Goal: Share content: Share content

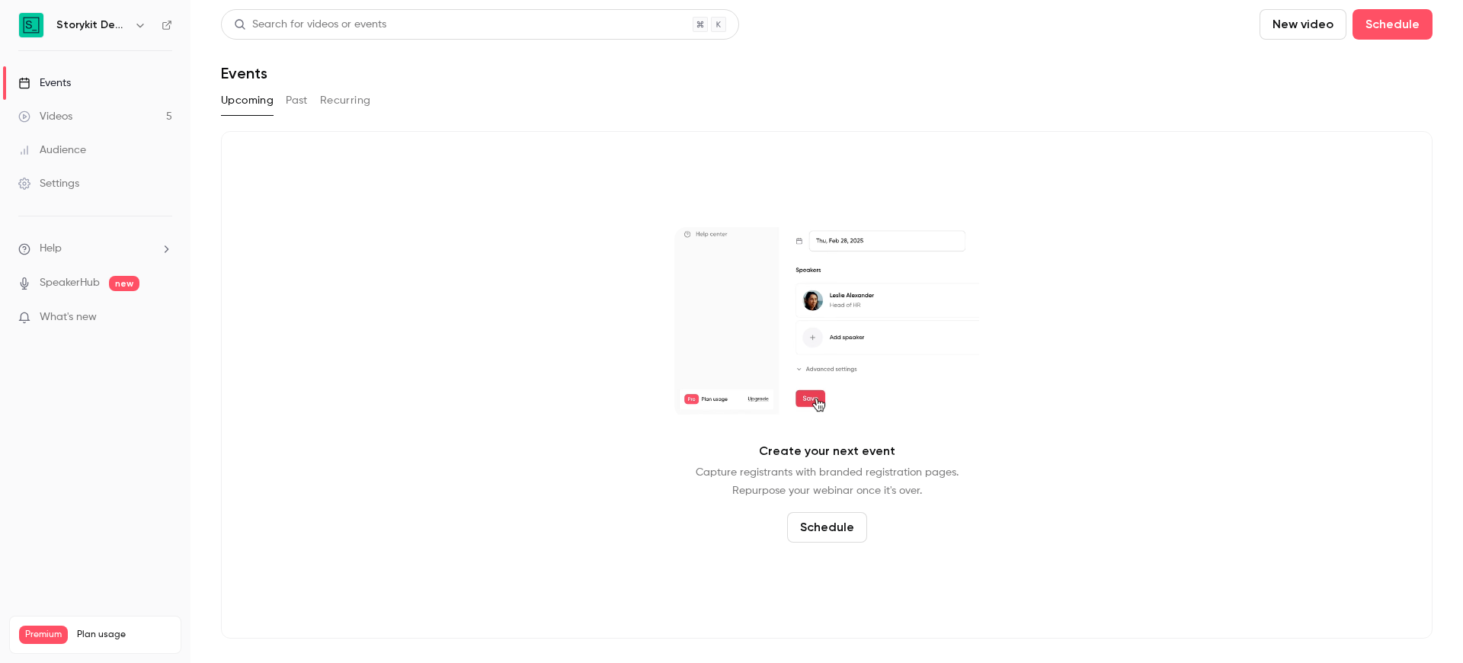
click at [309, 101] on div "Upcoming Past Recurring" at bounding box center [826, 100] width 1211 height 24
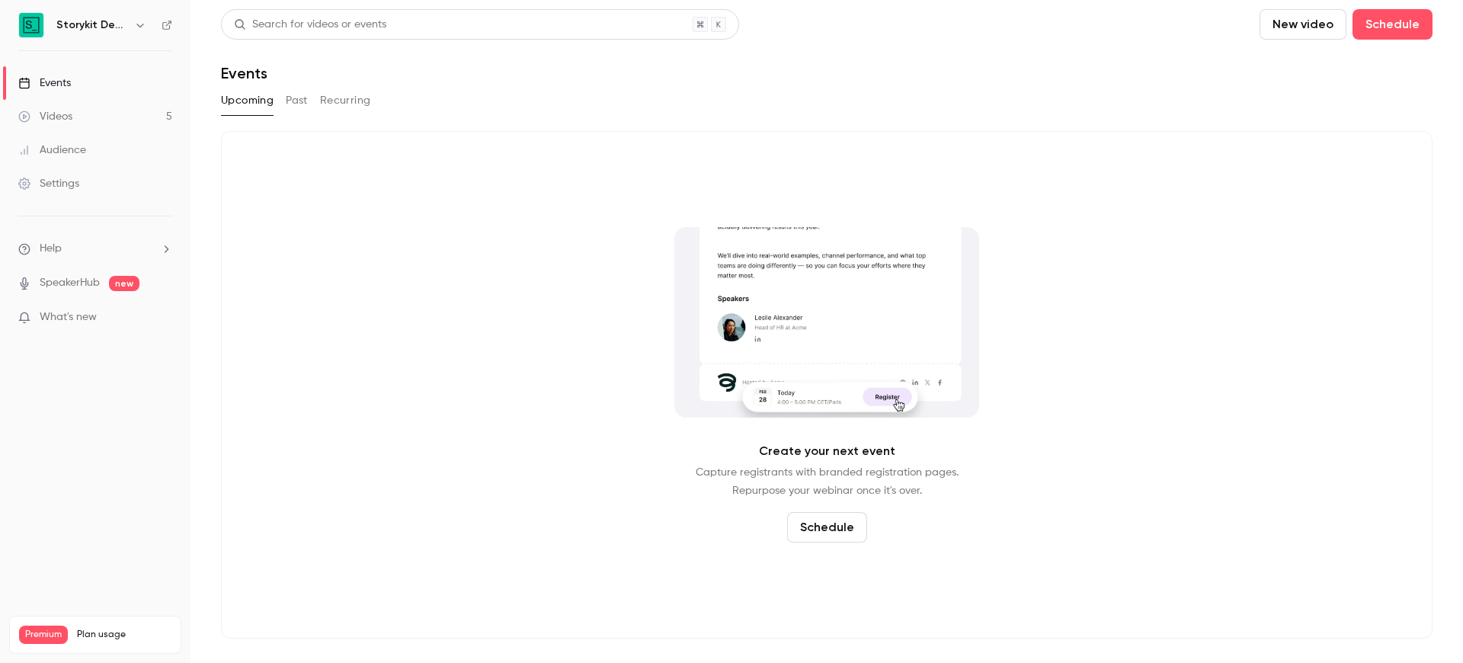
click at [302, 99] on button "Past" at bounding box center [297, 100] width 22 height 24
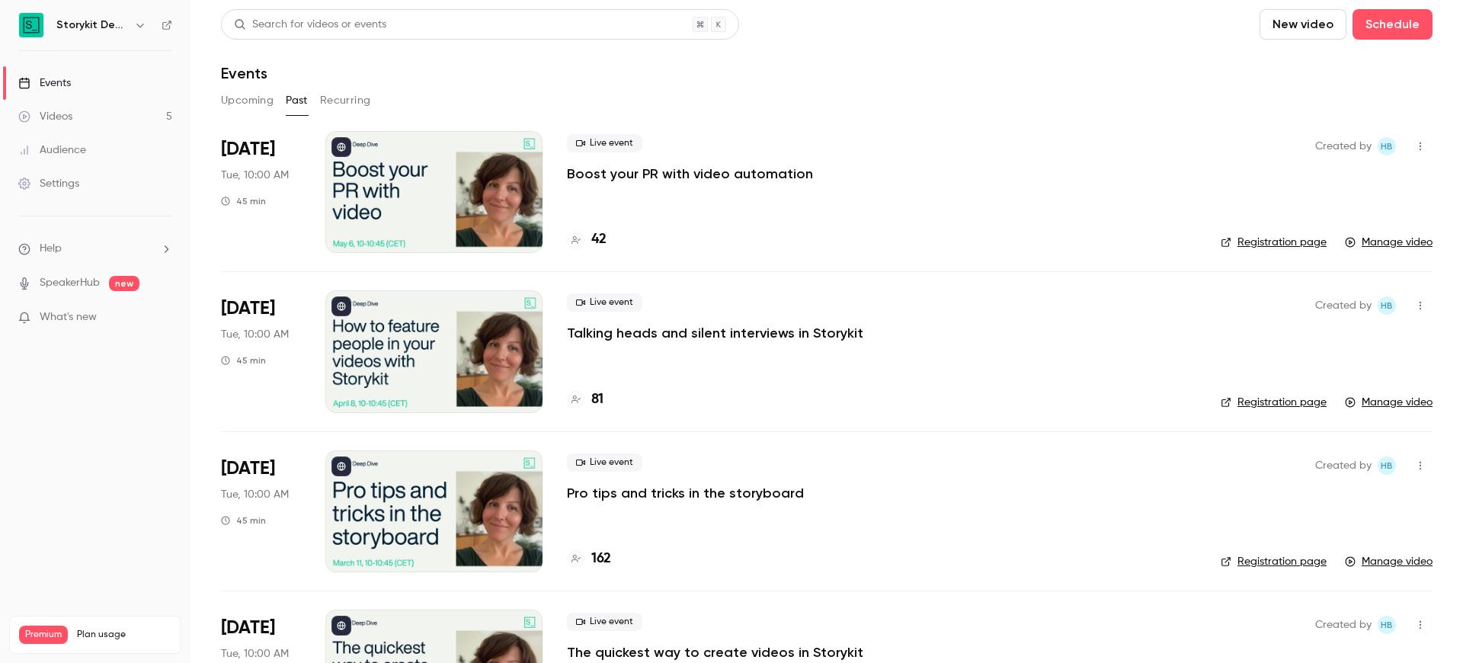
click at [141, 25] on icon "button" at bounding box center [139, 26] width 7 height 4
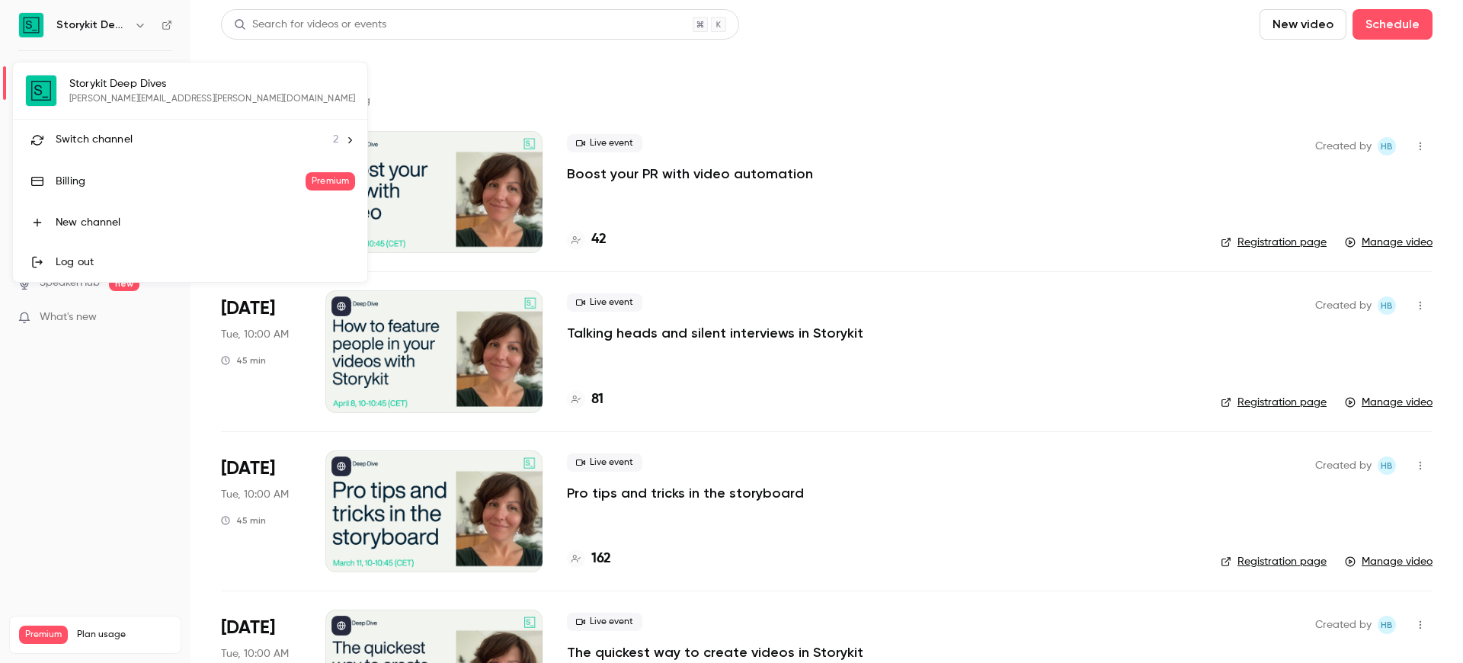
click at [149, 133] on div "Switch channel 2" at bounding box center [197, 140] width 283 height 16
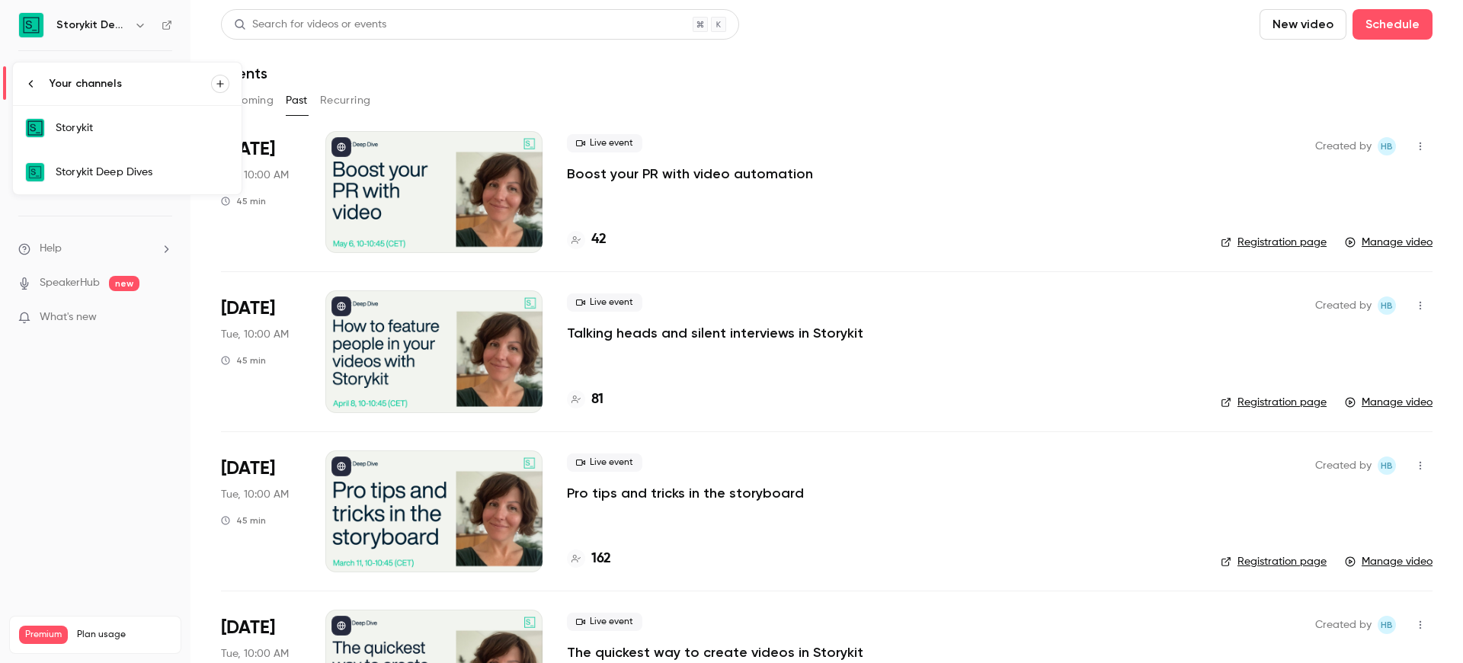
click at [151, 134] on div "Storykit" at bounding box center [143, 127] width 174 height 15
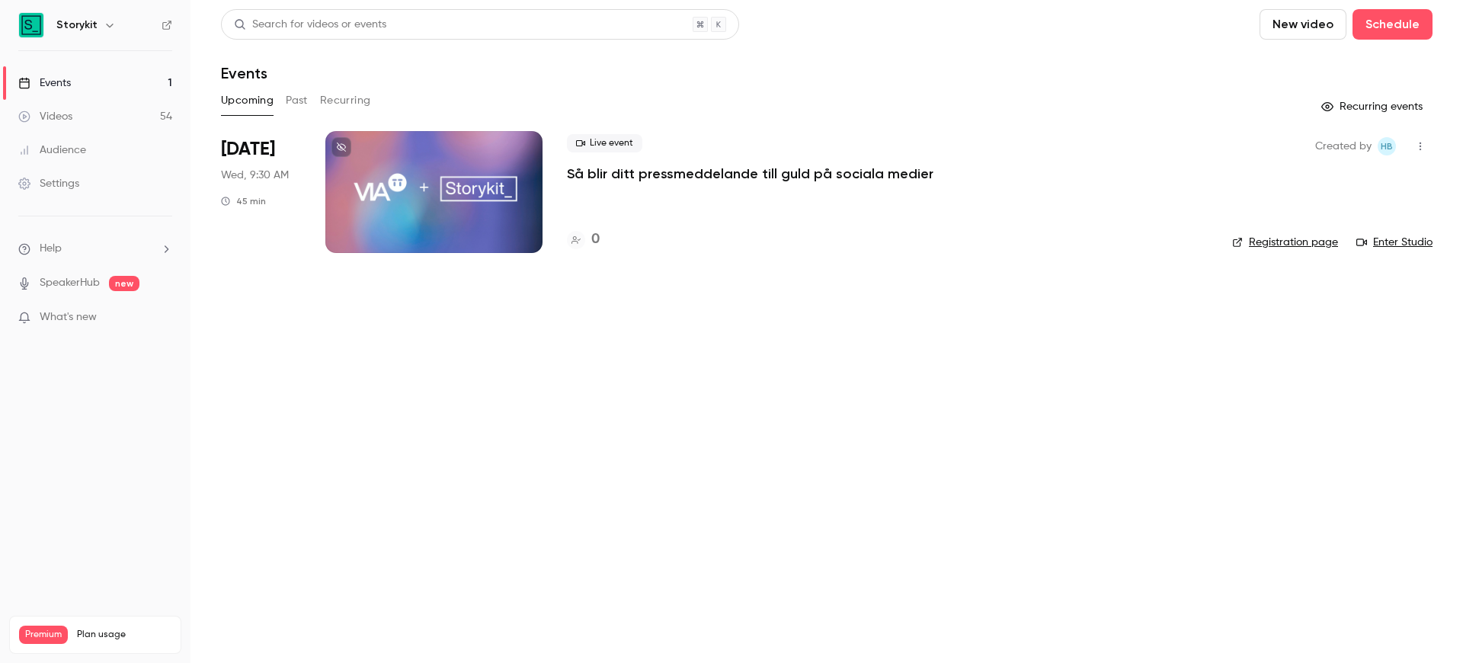
click at [289, 101] on button "Past" at bounding box center [297, 100] width 22 height 24
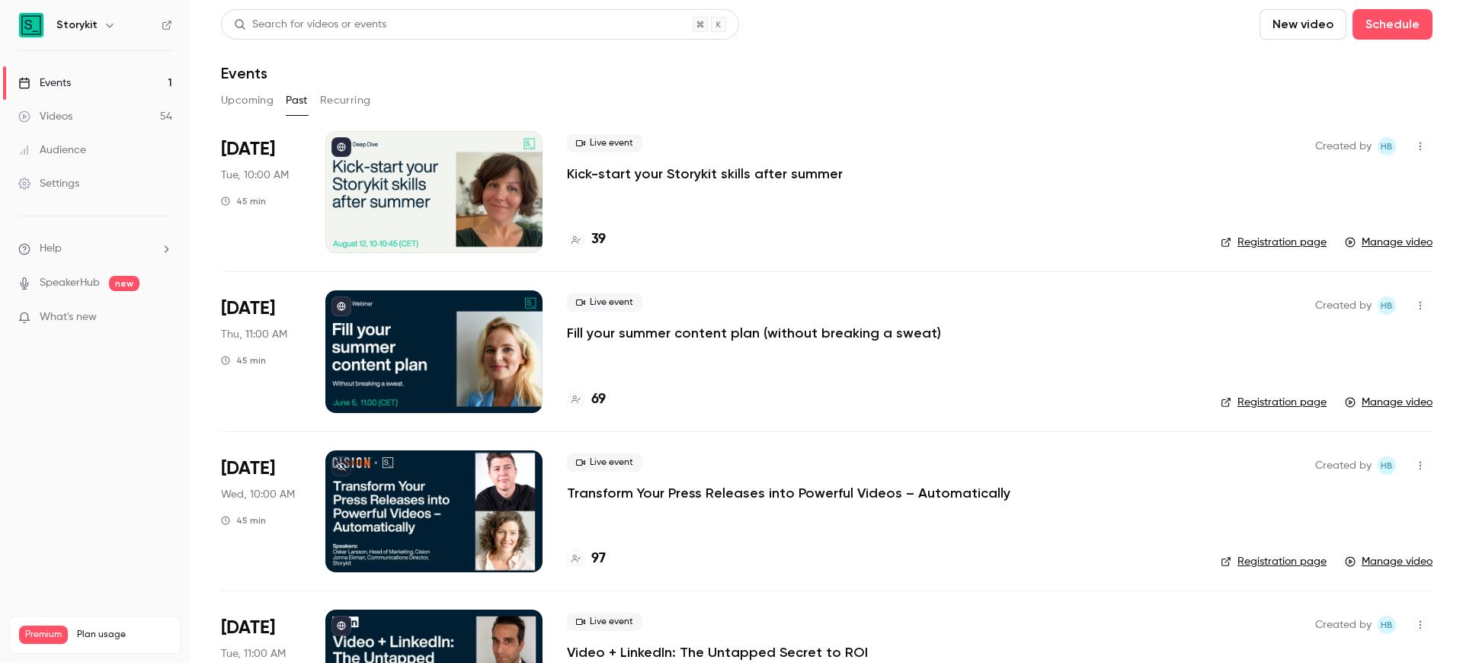
click at [669, 172] on p "Kick-start your Storykit skills after summer" at bounding box center [705, 174] width 276 height 18
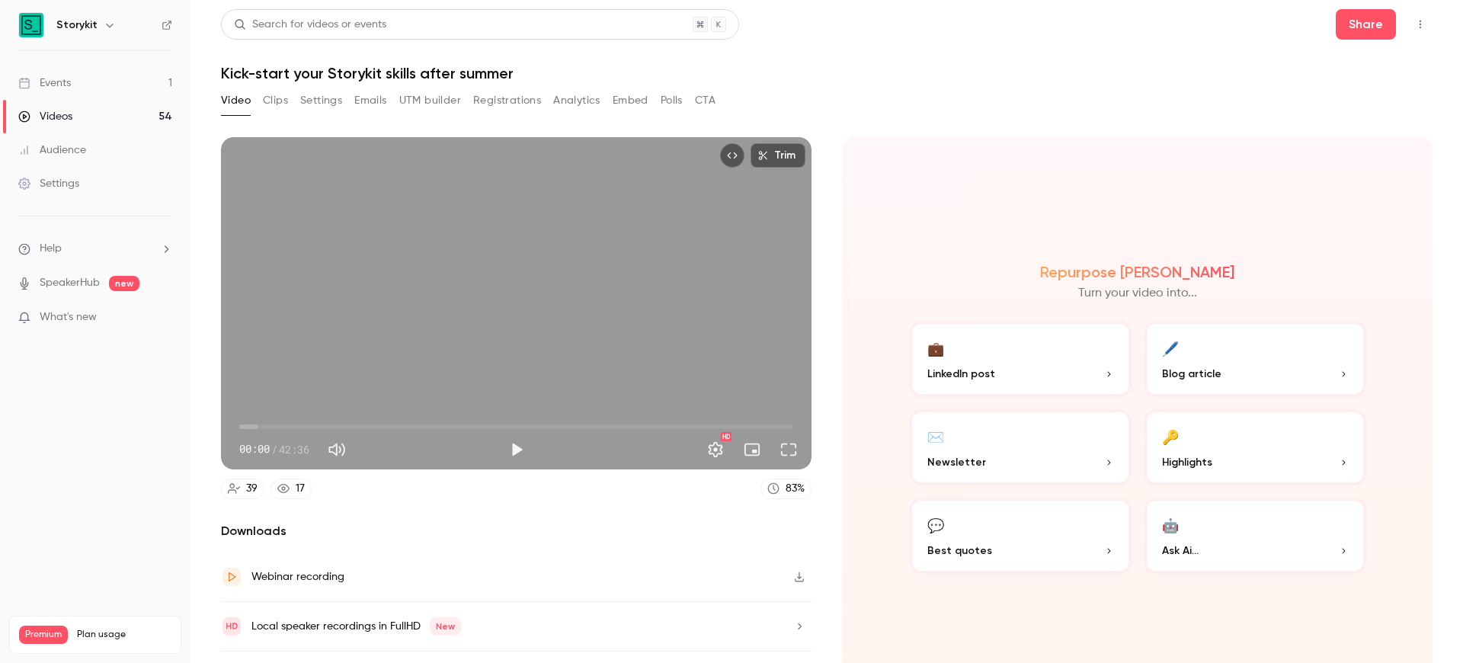
scroll to position [37, 0]
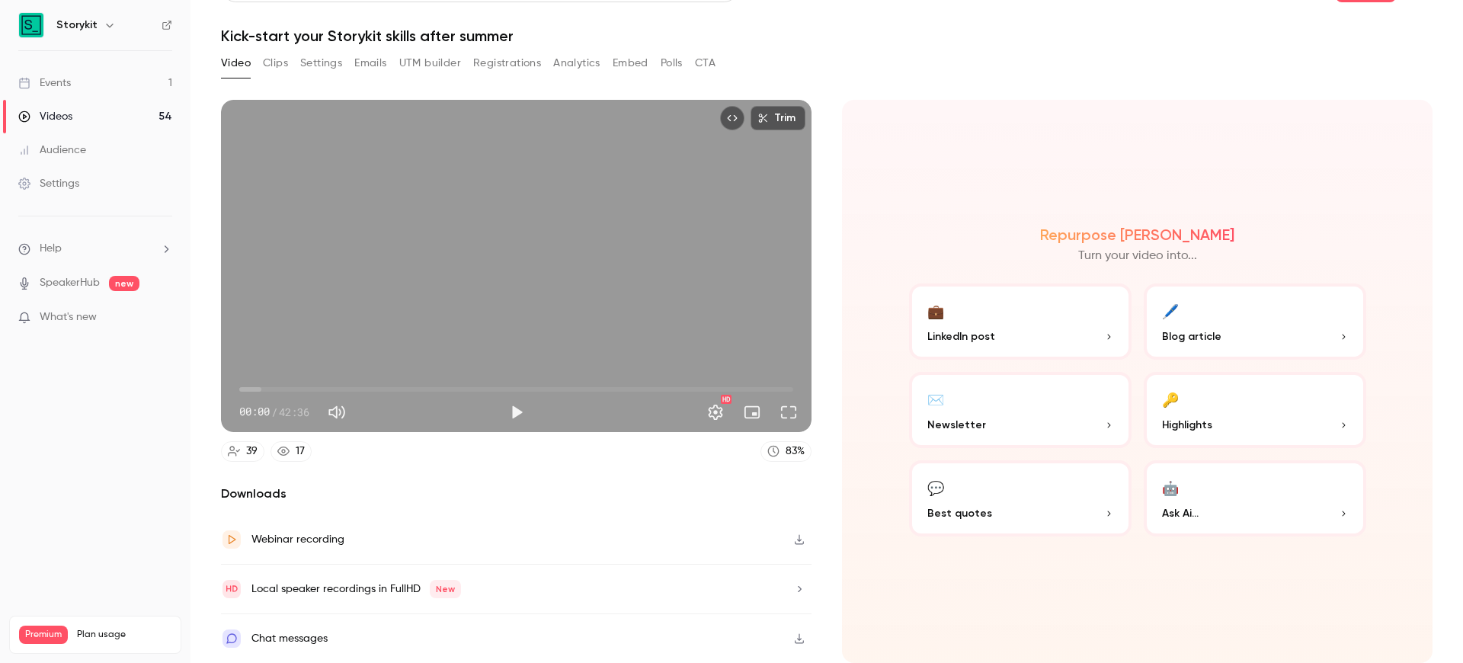
click at [1003, 511] on p "Best quotes" at bounding box center [1020, 513] width 186 height 16
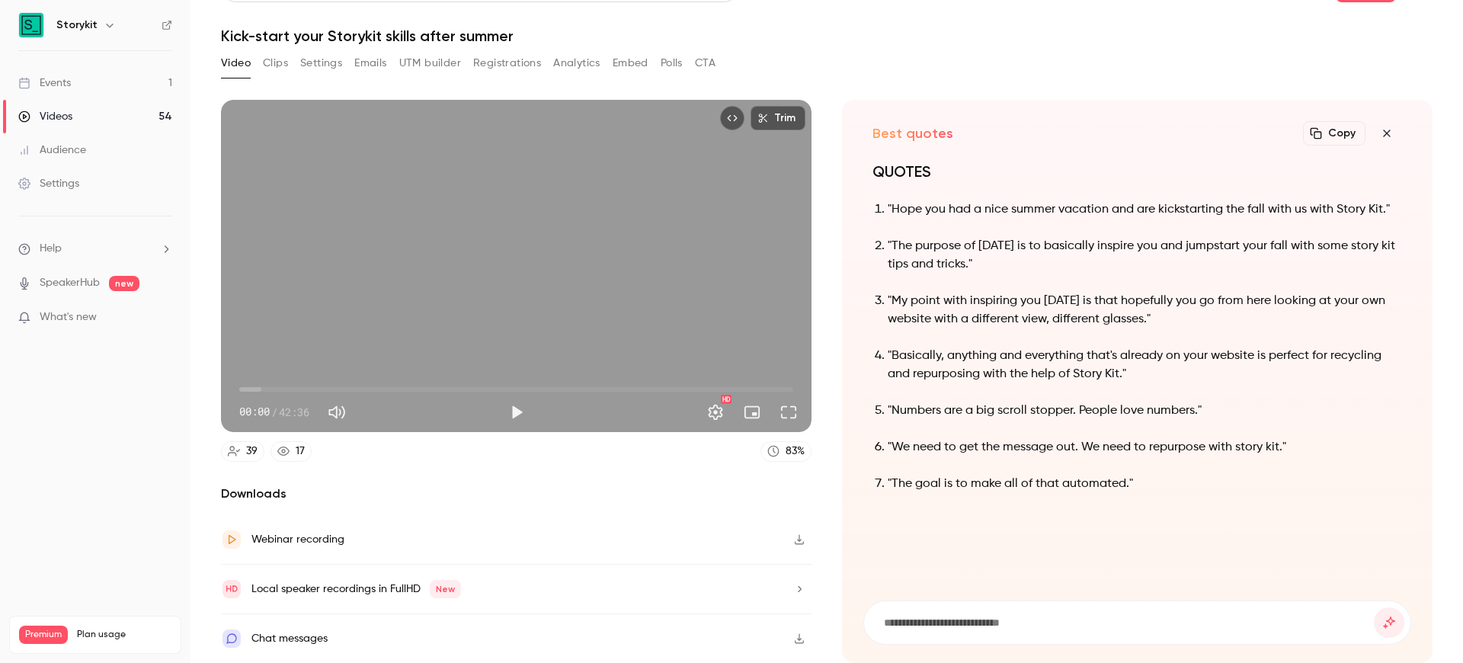
click at [1387, 142] on button "button" at bounding box center [1386, 133] width 30 height 30
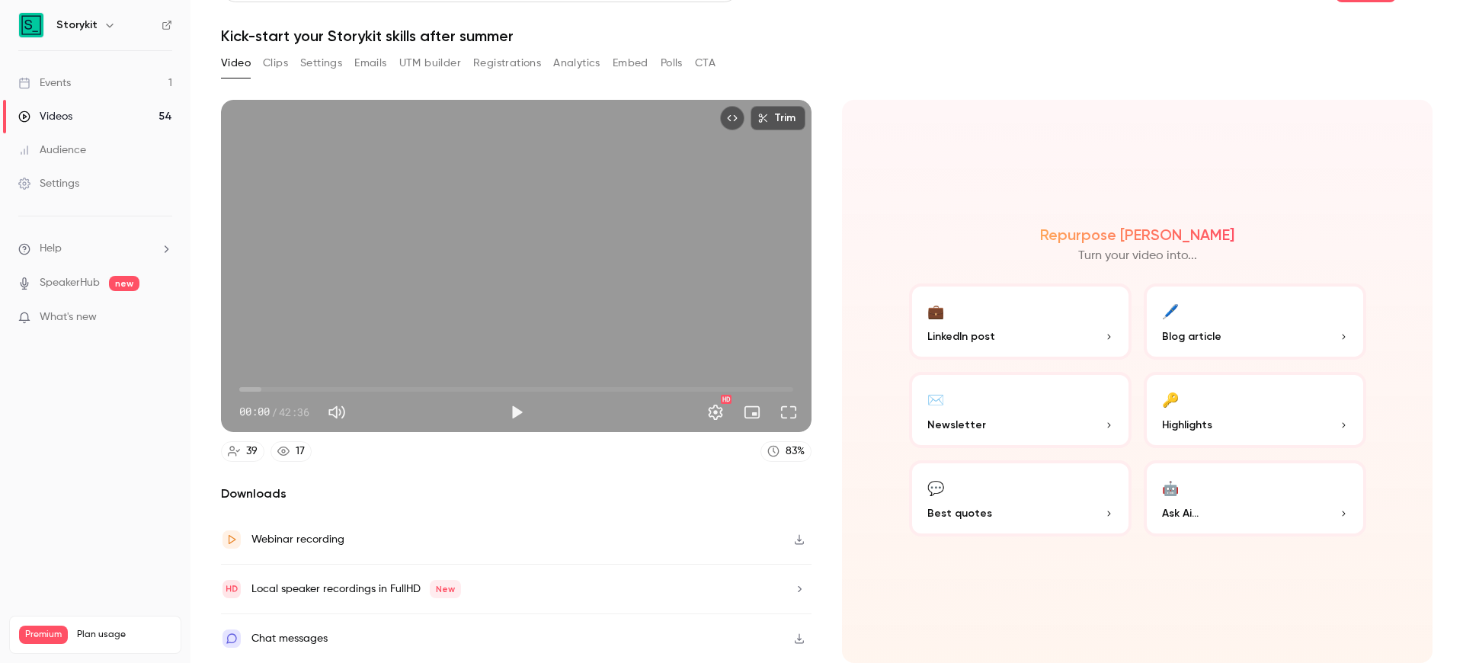
click at [269, 584] on div "Local speaker recordings in FullHD New" at bounding box center [356, 589] width 210 height 18
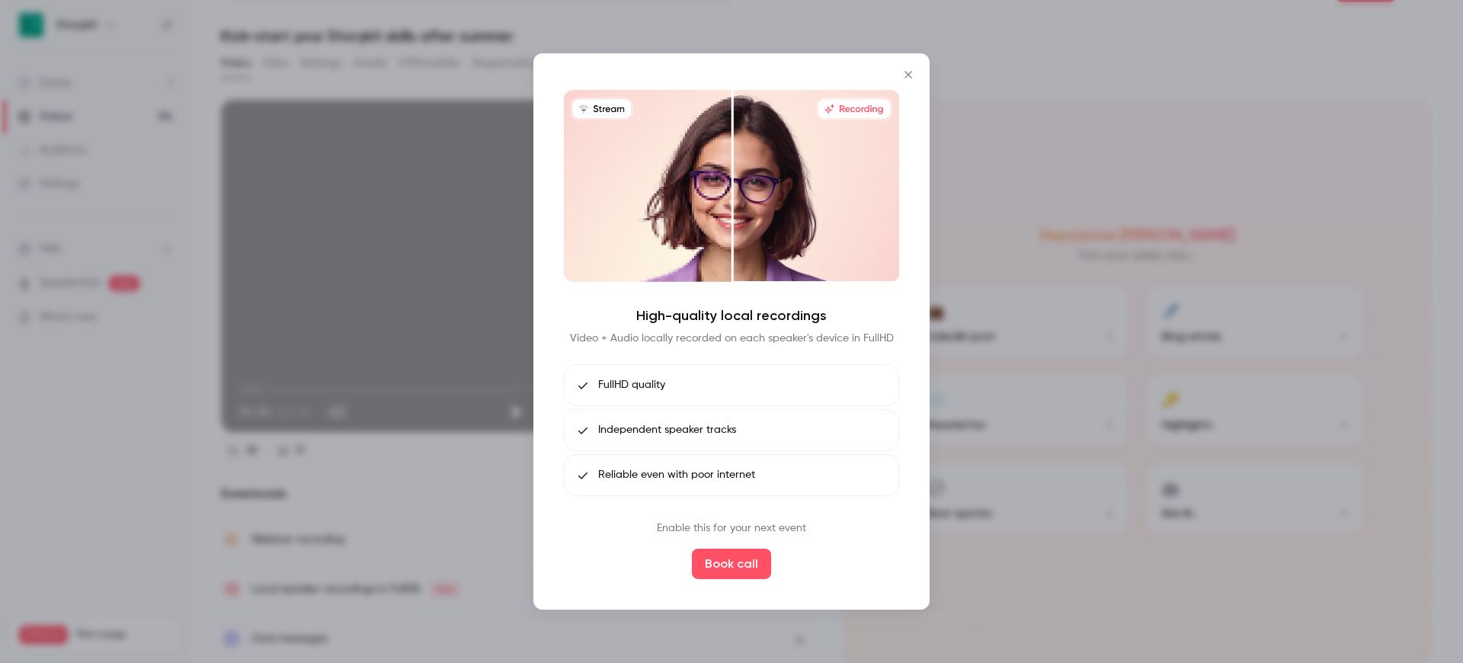
click at [913, 72] on icon "Close" at bounding box center [908, 75] width 18 height 12
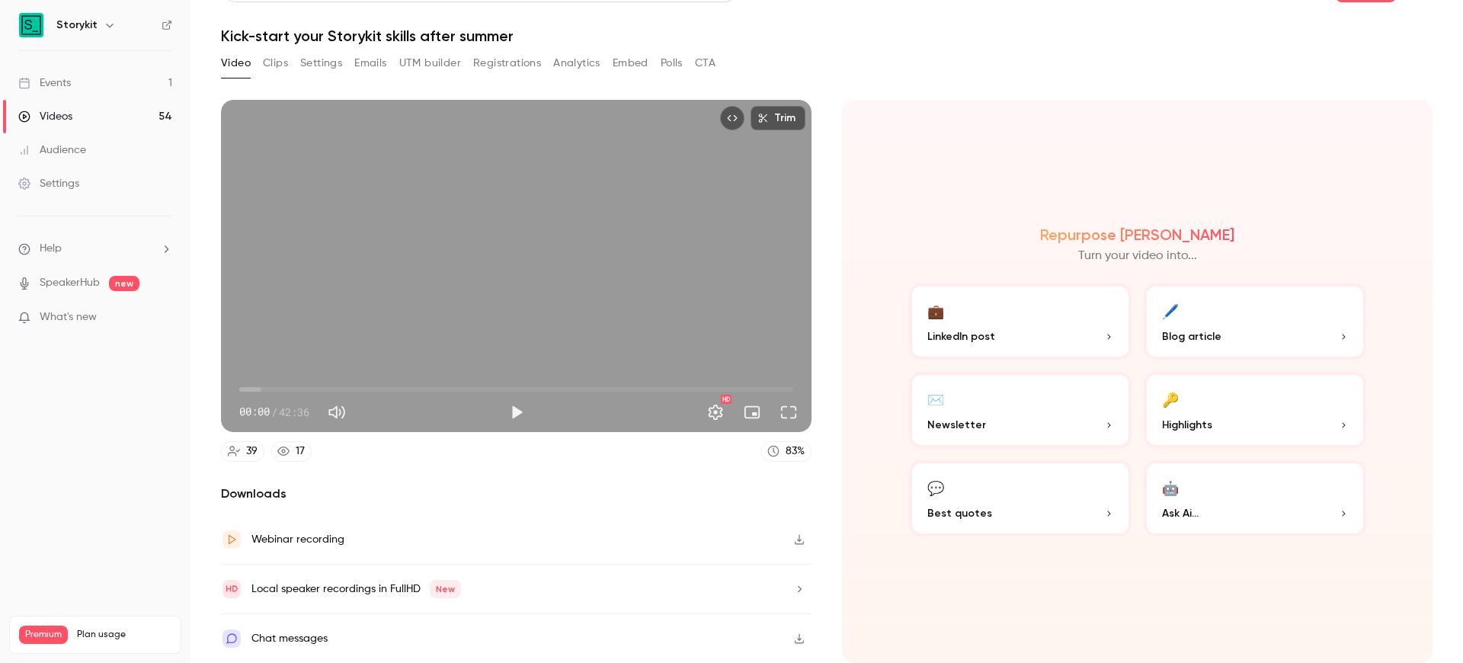
click at [277, 71] on button "Clips" at bounding box center [275, 63] width 25 height 24
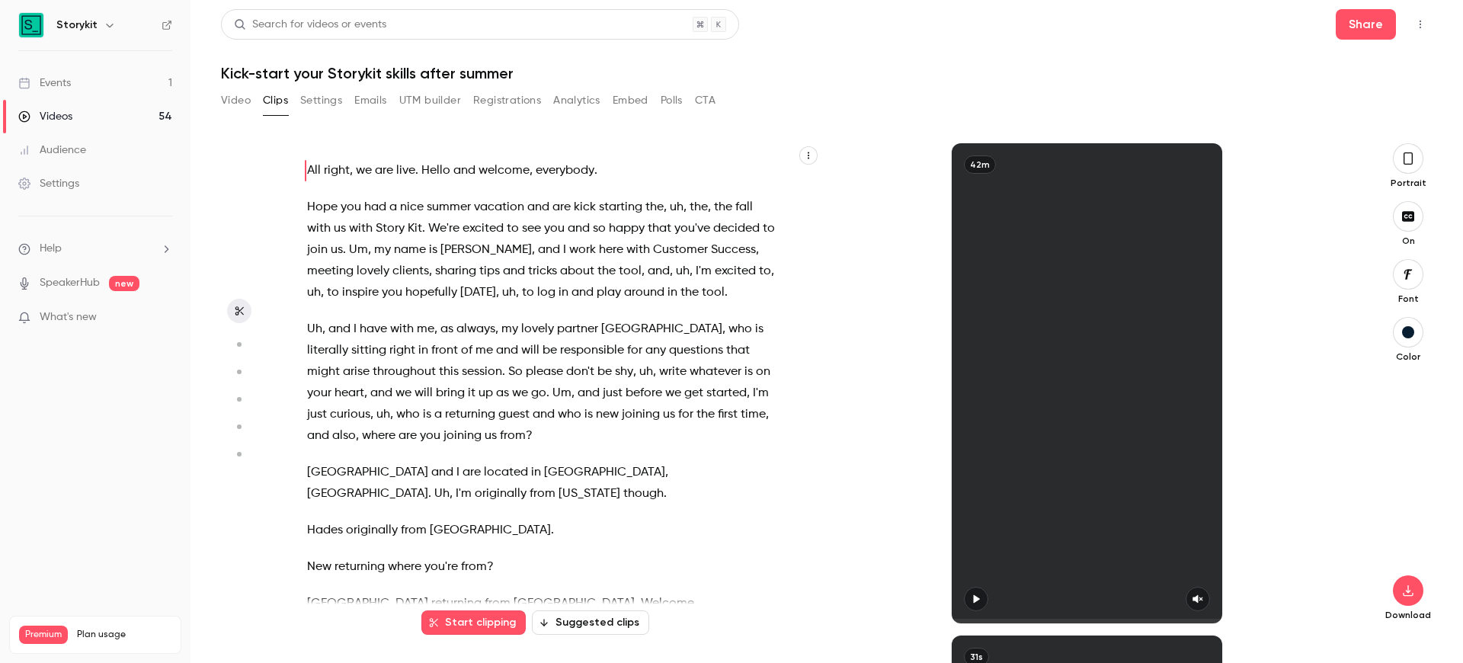
click at [228, 95] on button "Video" at bounding box center [236, 100] width 30 height 24
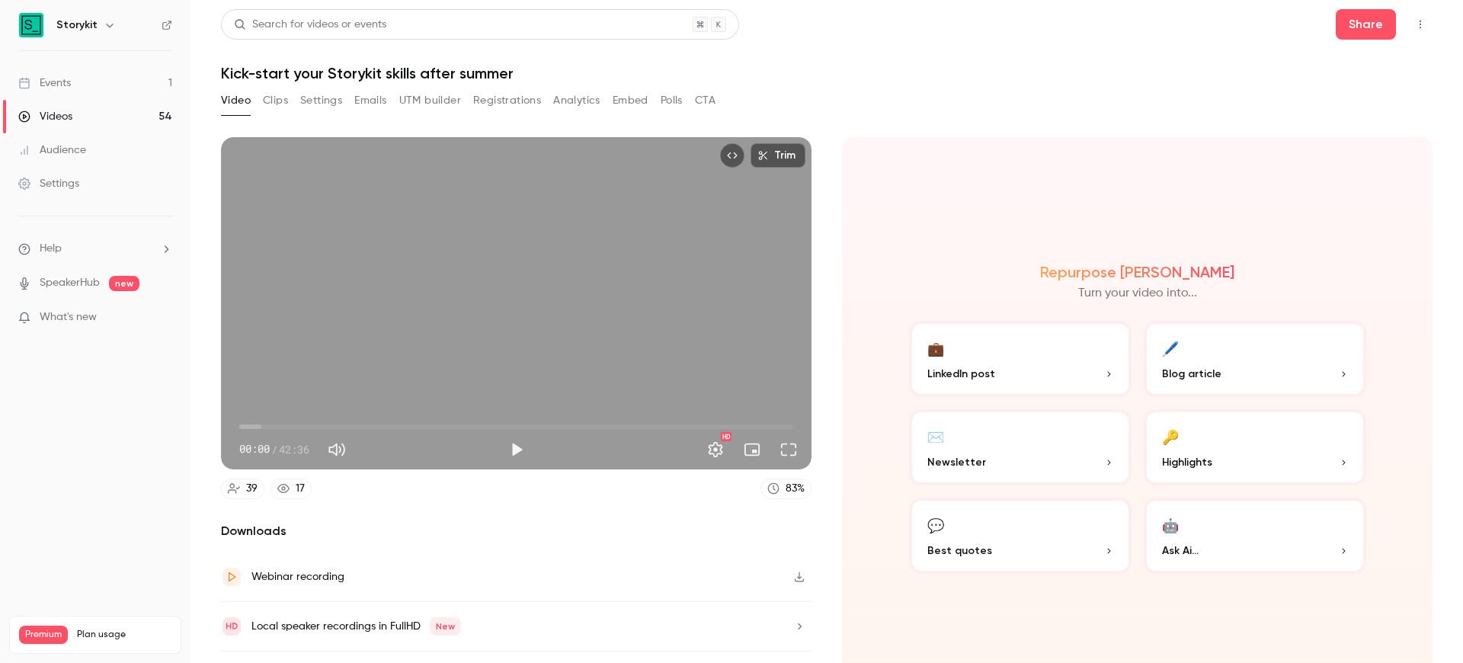
scroll to position [37, 0]
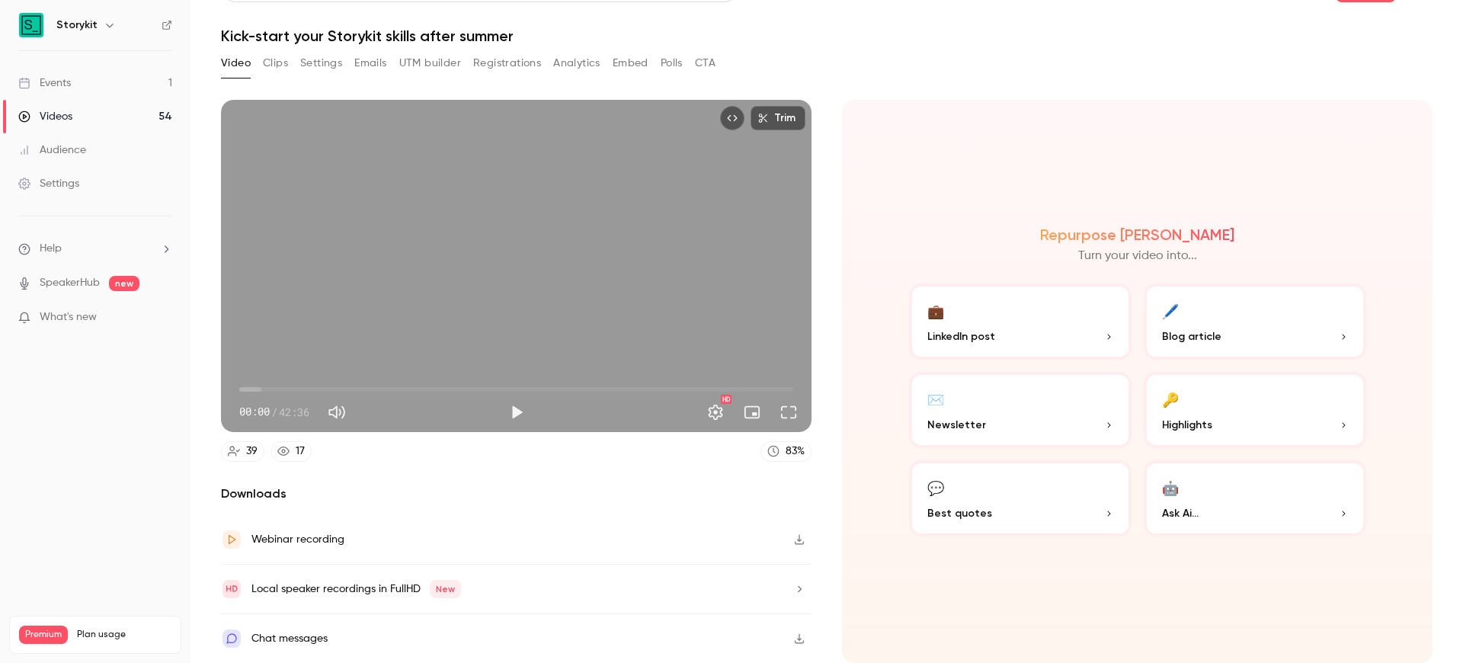
click at [371, 534] on div "Webinar recording" at bounding box center [516, 540] width 590 height 50
click at [106, 117] on link "Videos 54" at bounding box center [95, 117] width 190 height 34
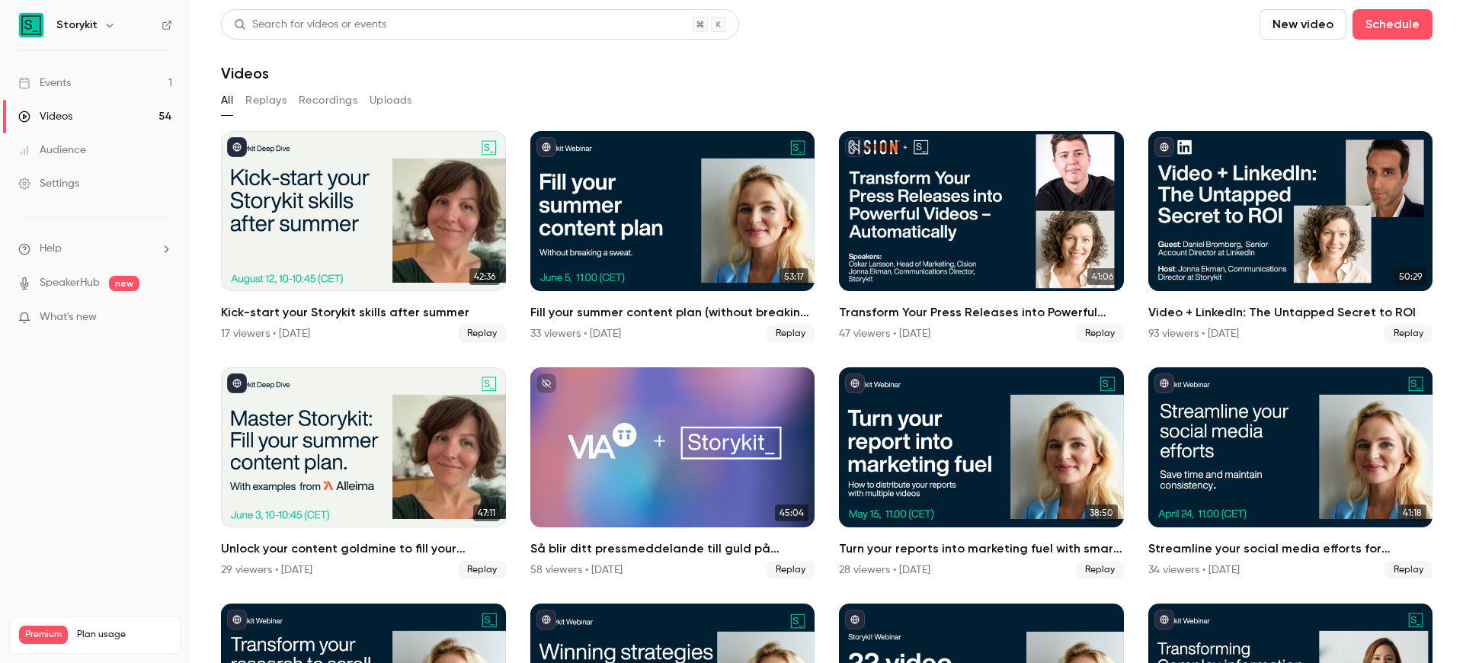
click at [261, 94] on button "Replays" at bounding box center [265, 100] width 41 height 24
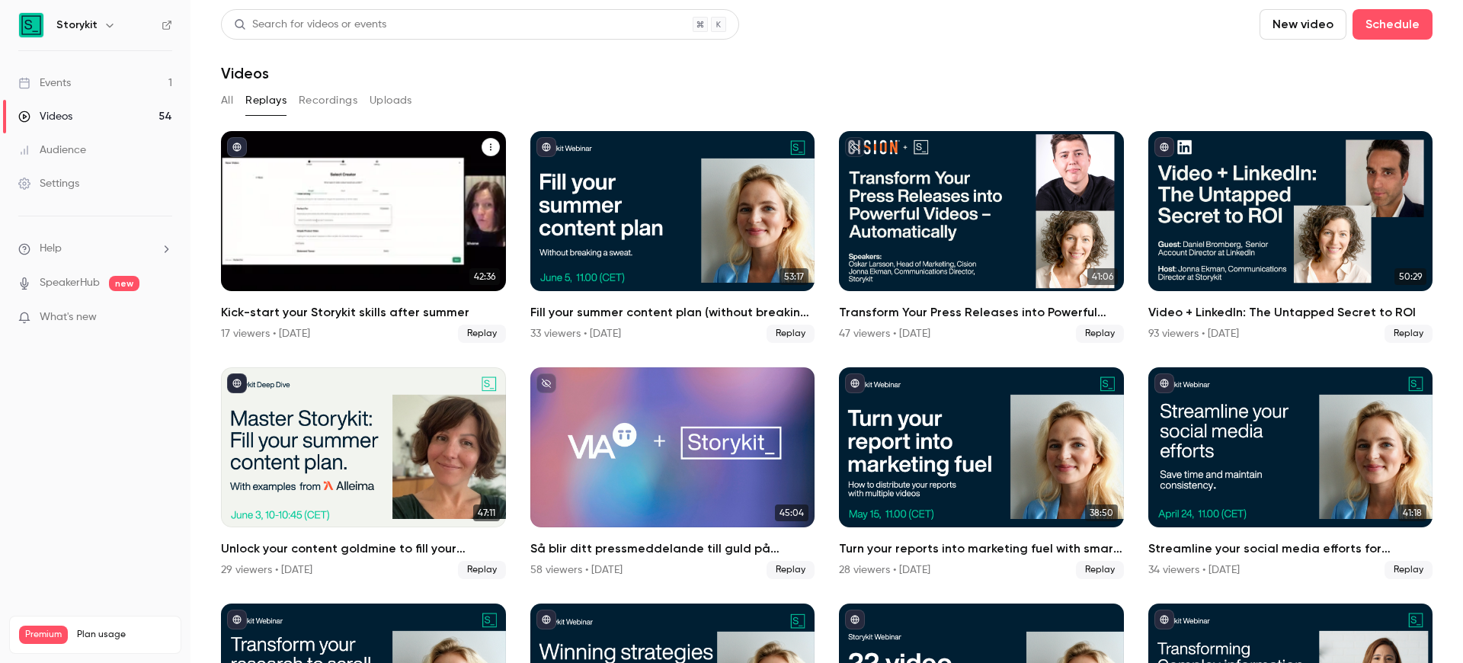
click at [321, 190] on div "Kick-start your Storykit skills after summer" at bounding box center [363, 211] width 285 height 160
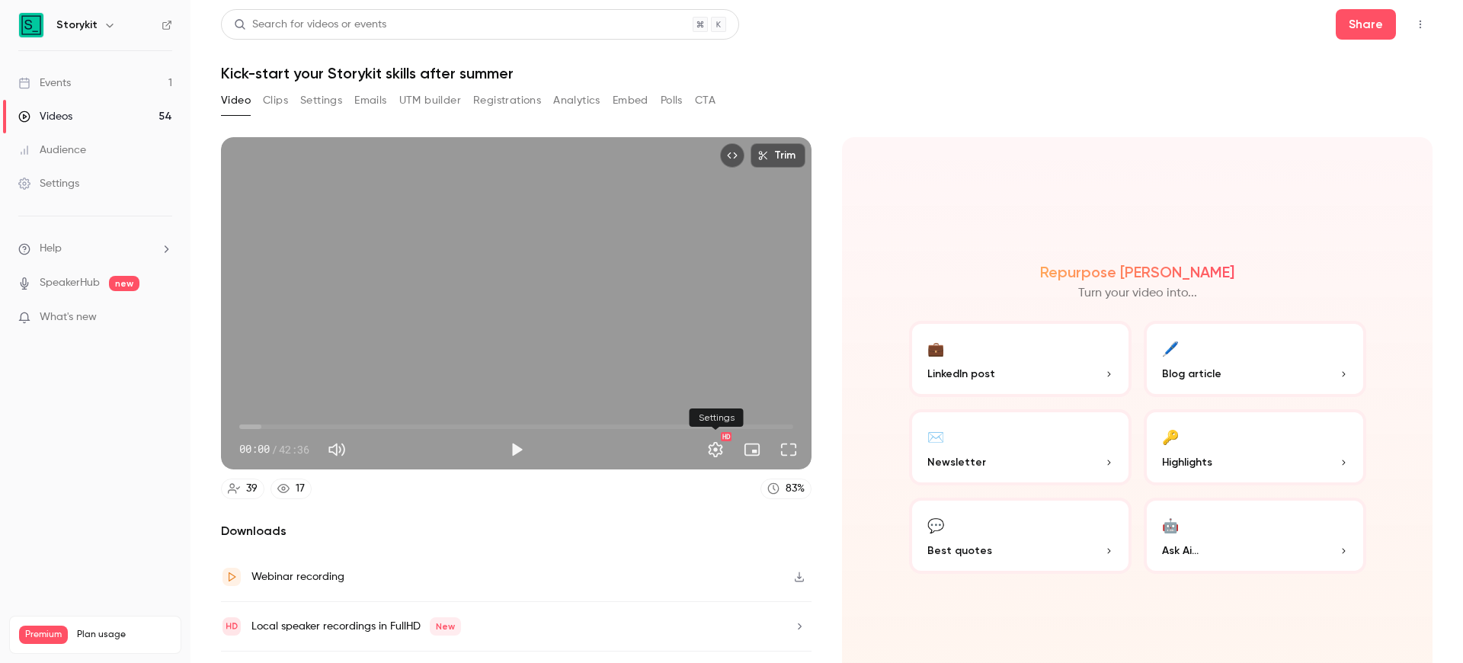
click at [712, 448] on button "Settings" at bounding box center [715, 449] width 30 height 30
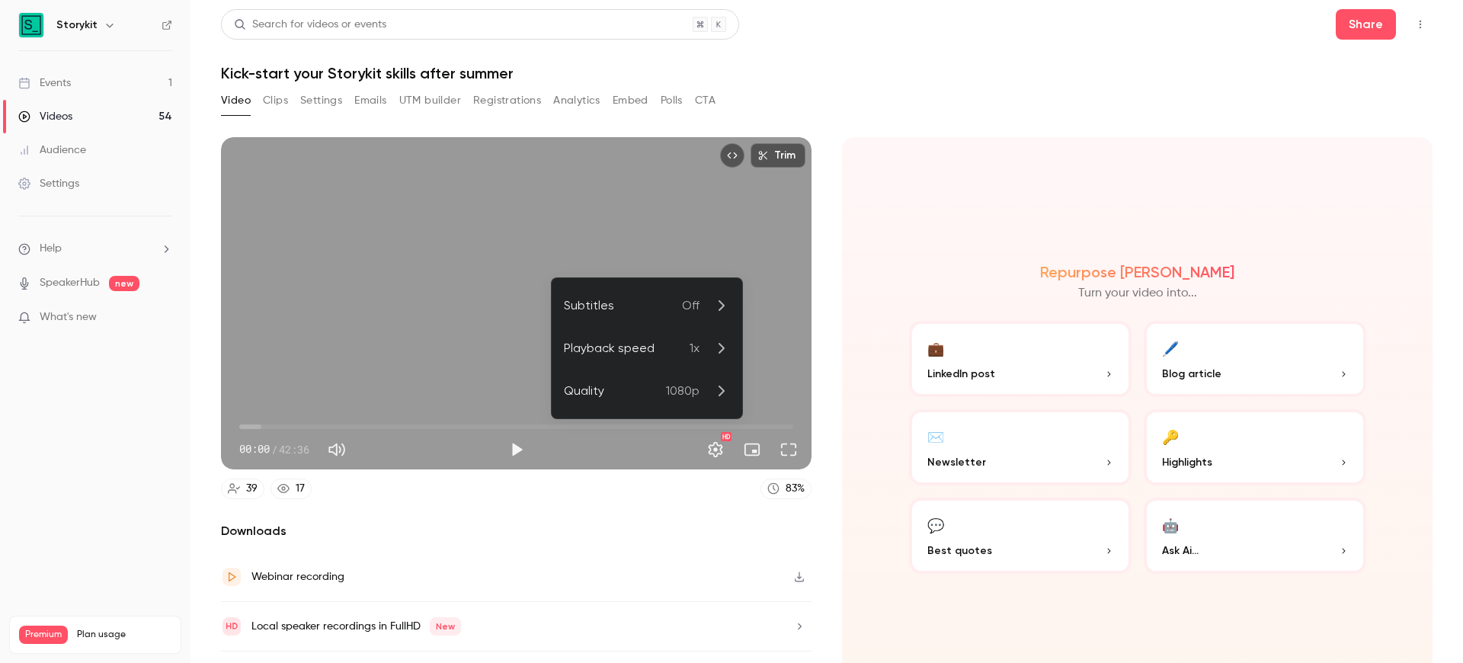
click at [712, 448] on div at bounding box center [731, 331] width 1463 height 663
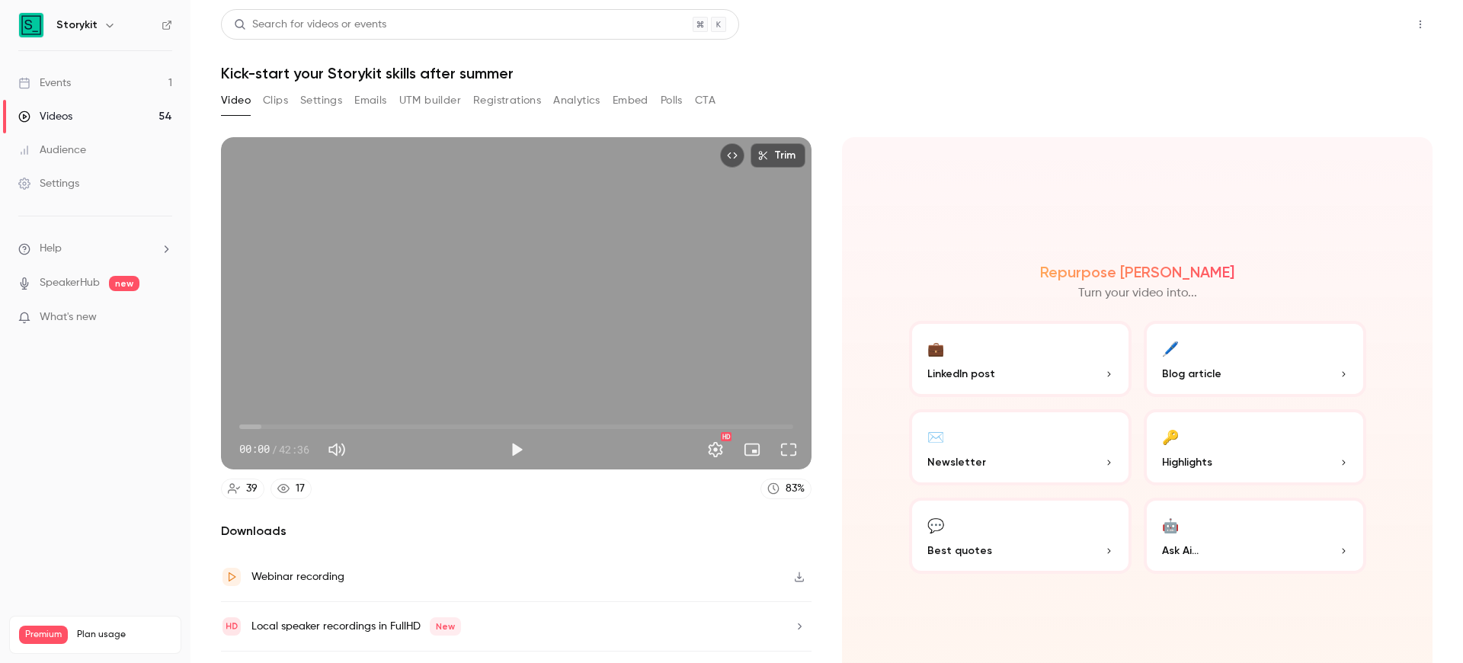
click at [1349, 18] on button "Share" at bounding box center [1366, 24] width 60 height 30
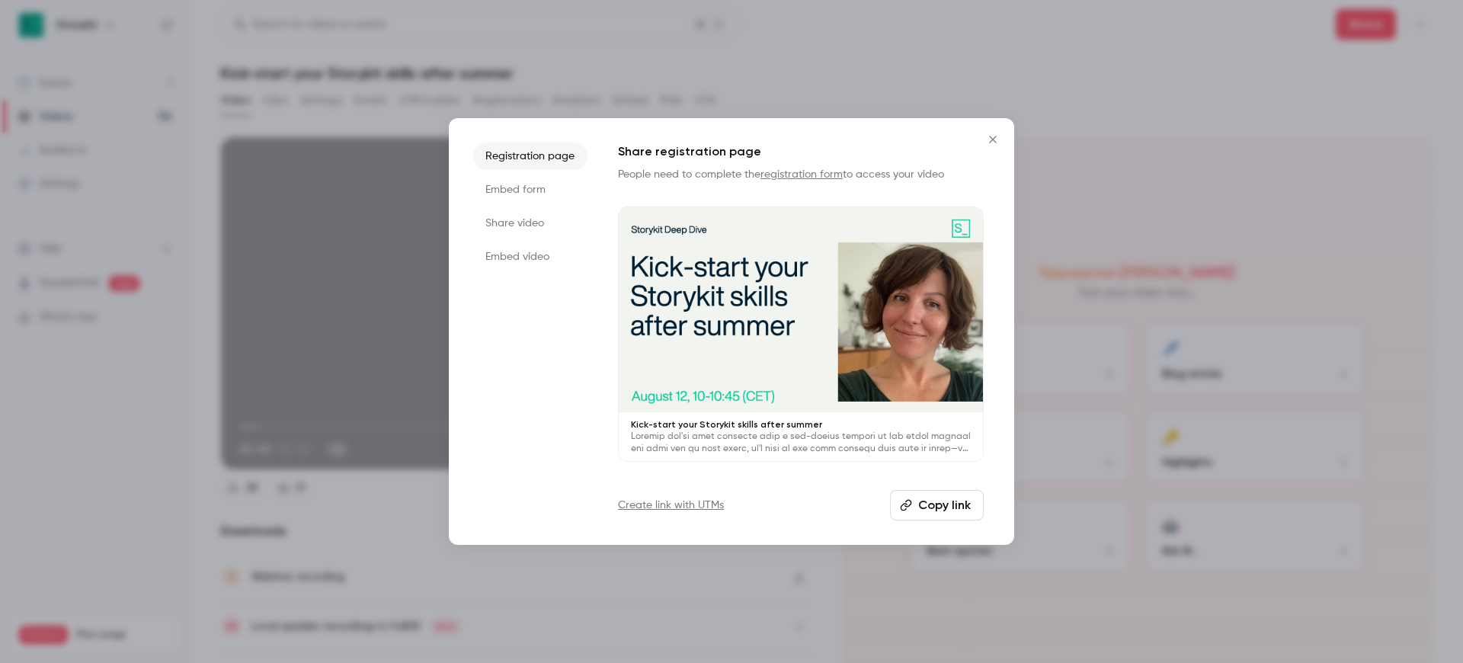
click at [545, 222] on li "Share video" at bounding box center [530, 223] width 114 height 27
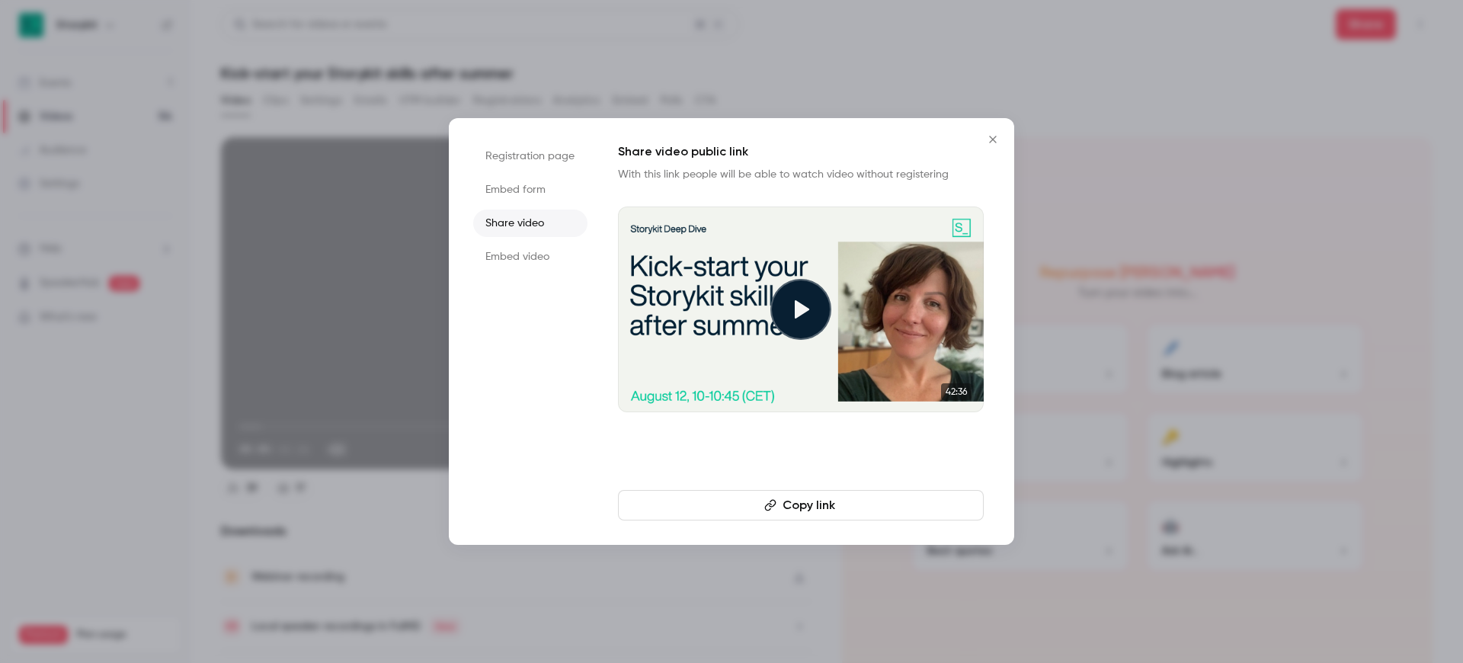
click at [808, 506] on button "Copy link" at bounding box center [801, 505] width 366 height 30
